Goal: Find contact information: Find contact information

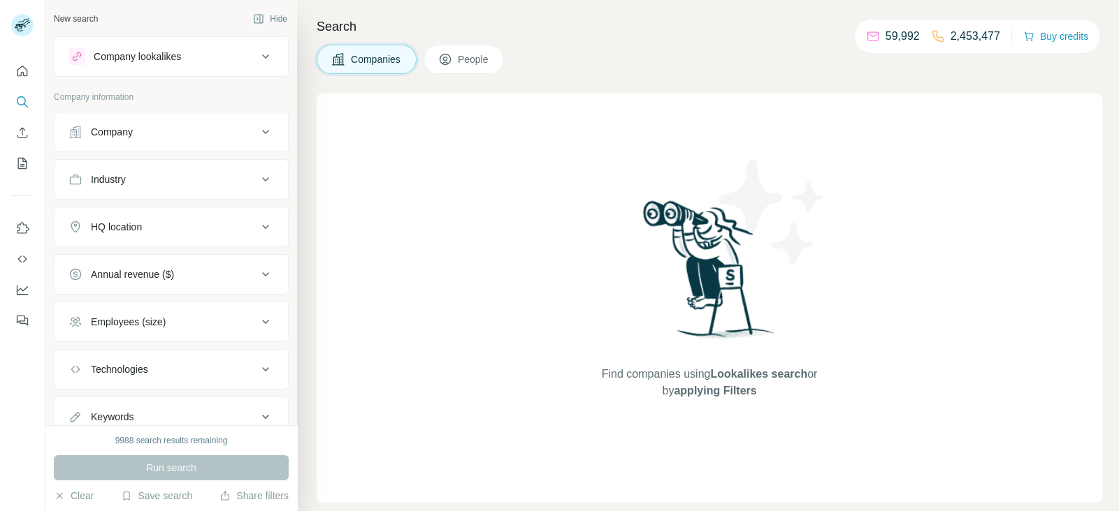
click at [228, 112] on div "Company" at bounding box center [171, 132] width 235 height 41
click at [222, 135] on div "Company" at bounding box center [162, 132] width 189 height 14
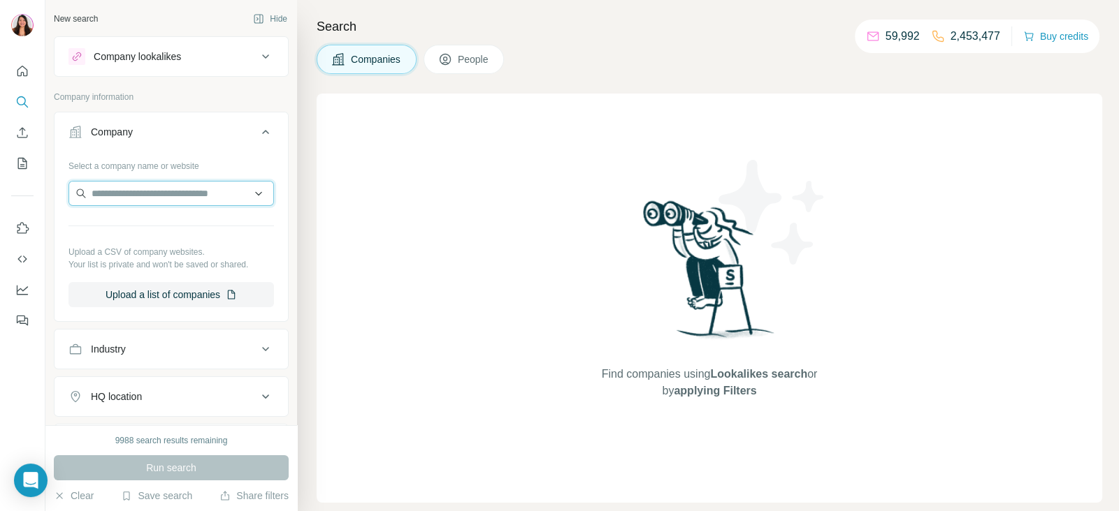
click at [162, 201] on input "text" at bounding box center [170, 193] width 205 height 25
paste input "**********"
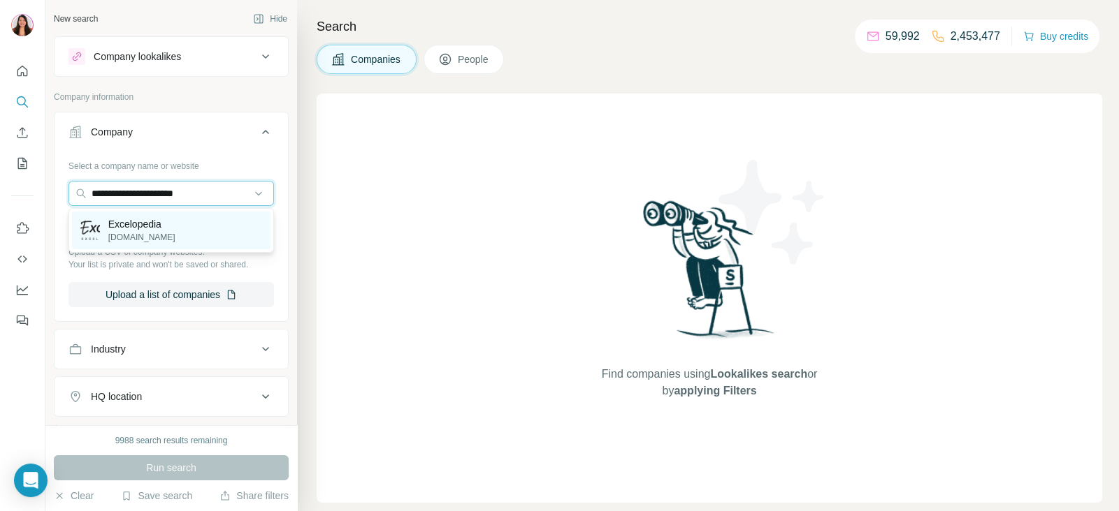
type input "**********"
click at [179, 234] on div "Excelopedia excelopedia.in" at bounding box center [171, 231] width 198 height 38
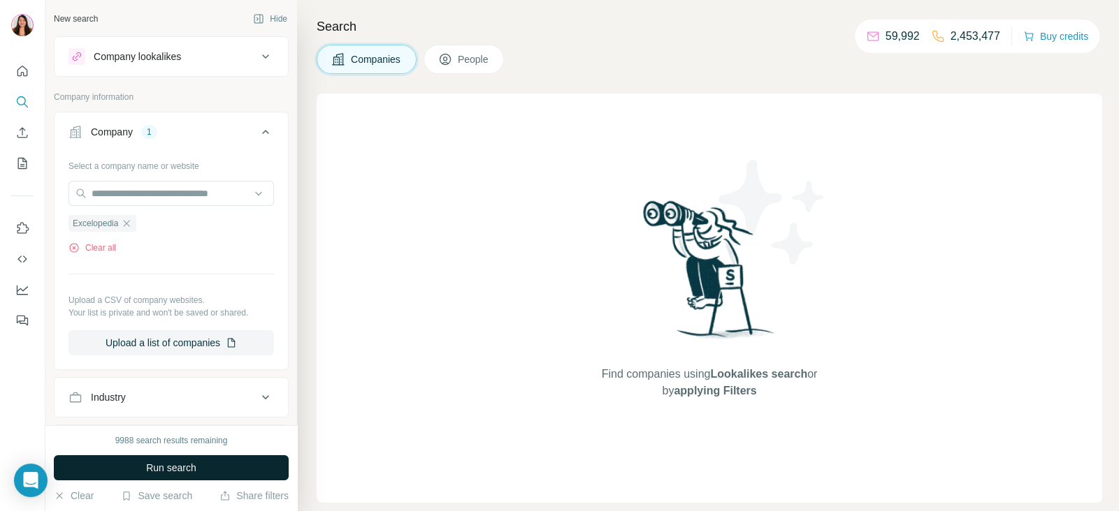
click at [191, 472] on span "Run search" at bounding box center [171, 468] width 50 height 14
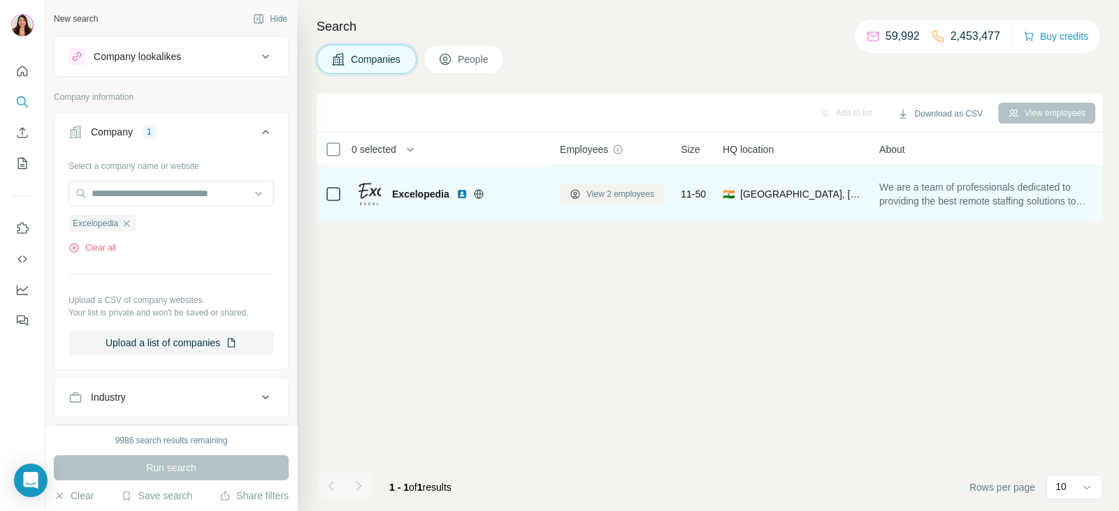
click at [612, 190] on span "View 2 employees" at bounding box center [620, 194] width 68 height 13
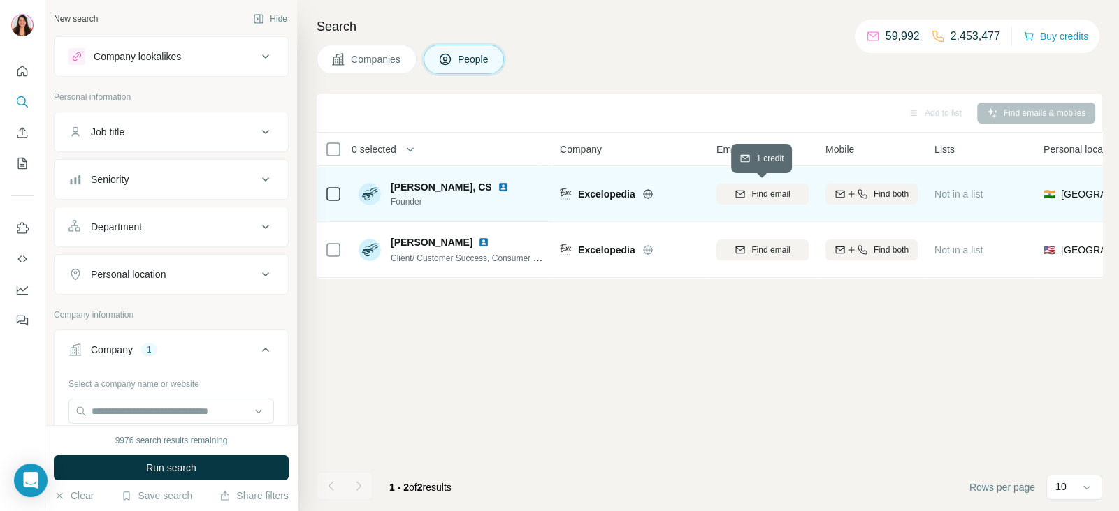
click at [795, 190] on div "Find email" at bounding box center [762, 194] width 92 height 13
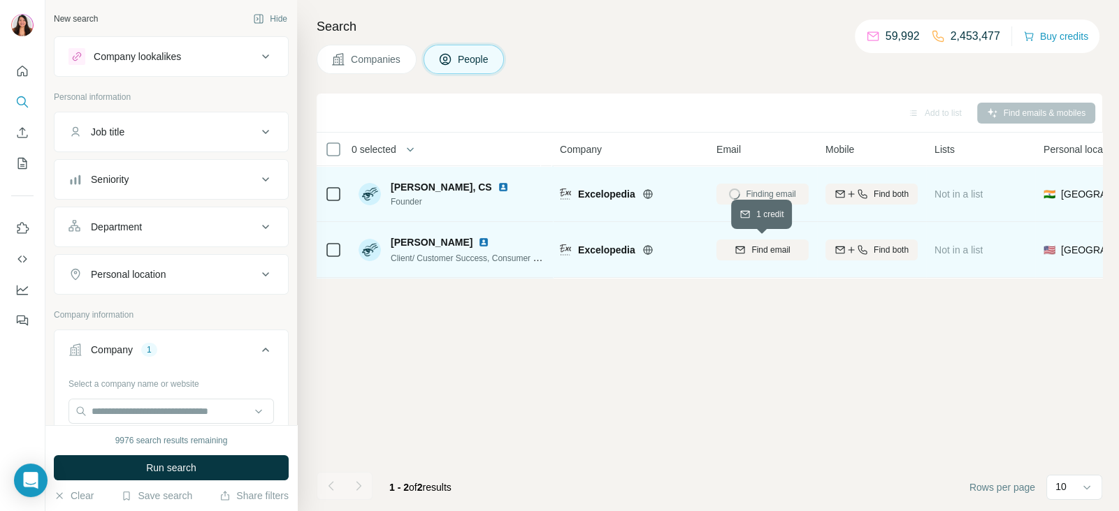
click at [778, 254] on span "Find email" at bounding box center [770, 250] width 38 height 13
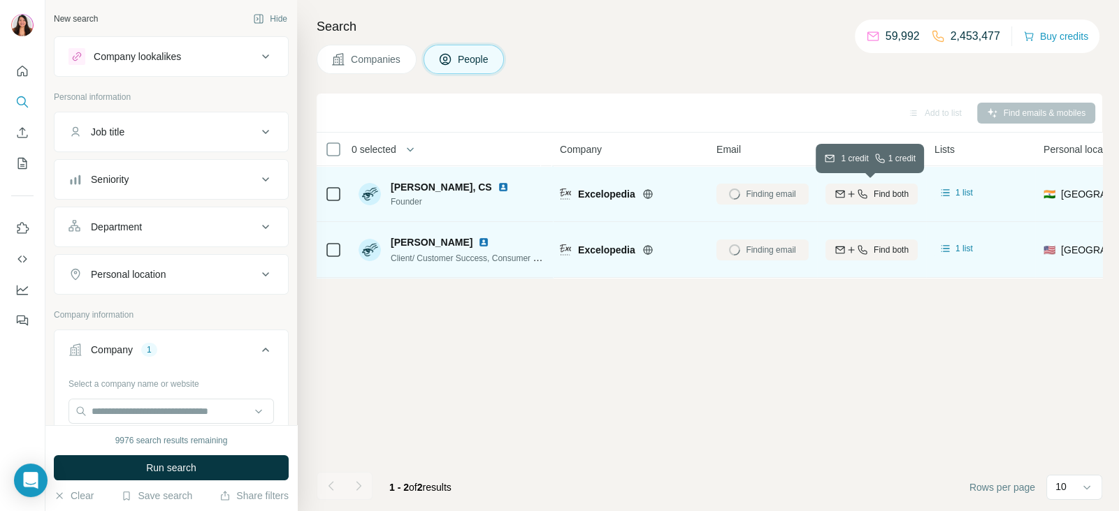
click at [850, 194] on icon "button" at bounding box center [850, 194] width 6 height 1
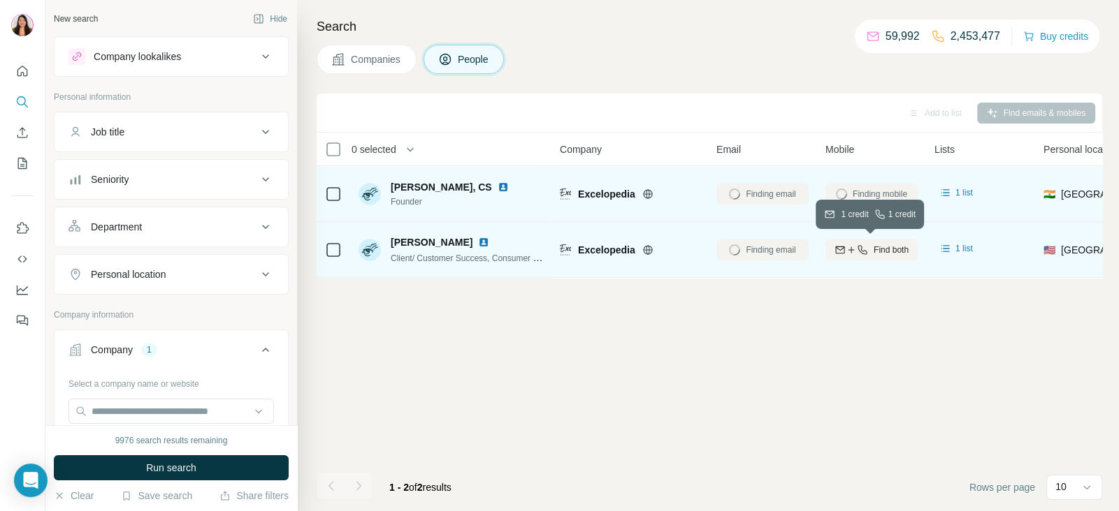
click at [864, 256] on div "Find both" at bounding box center [871, 250] width 92 height 13
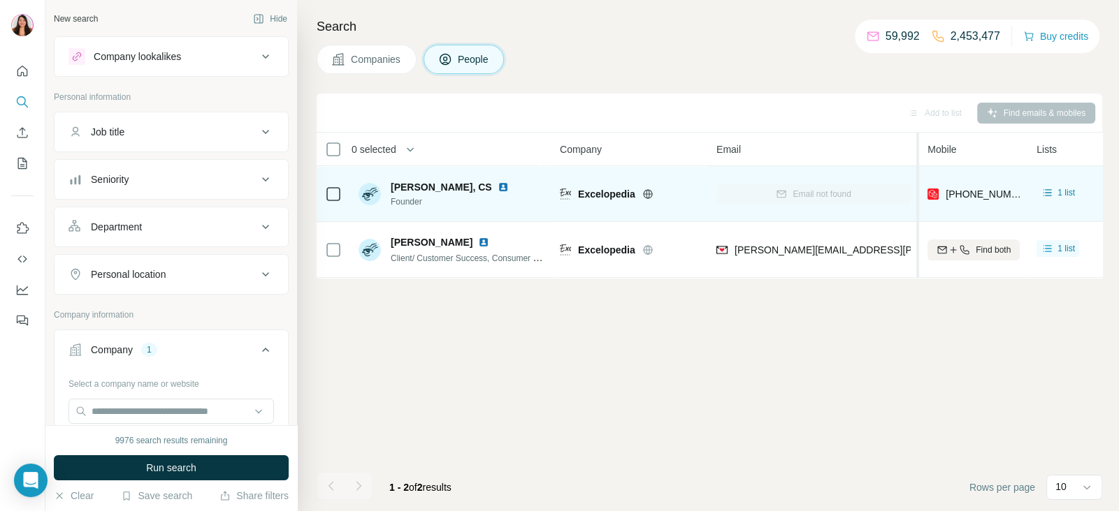
drag, startPoint x: 815, startPoint y: 149, endPoint x: 919, endPoint y: 148, distance: 104.1
click at [0, 0] on tr "0 selected People Company Email Mobile Lists Personal location Seniority Depart…" at bounding box center [0, 0] width 0 height 0
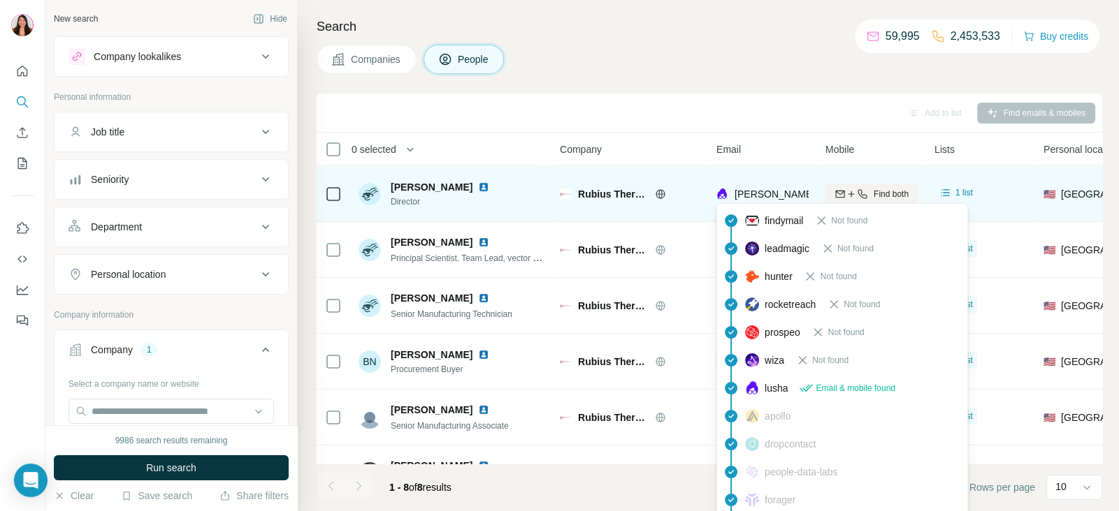
click at [776, 195] on span "[PERSON_NAME][EMAIL_ADDRESS][PERSON_NAME][PERSON_NAME][DOMAIN_NAME]" at bounding box center [937, 194] width 407 height 11
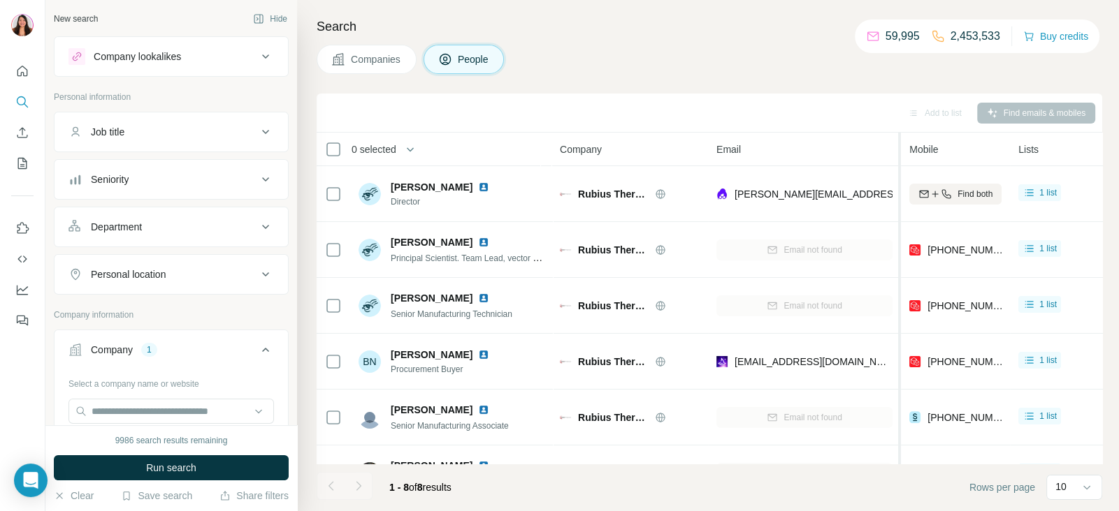
drag, startPoint x: 815, startPoint y: 144, endPoint x: 899, endPoint y: 140, distance: 84.6
click at [0, 0] on tr "0 selected People Company Email Mobile Lists Personal location Seniority Depart…" at bounding box center [0, 0] width 0 height 0
